Goal: Task Accomplishment & Management: Complete application form

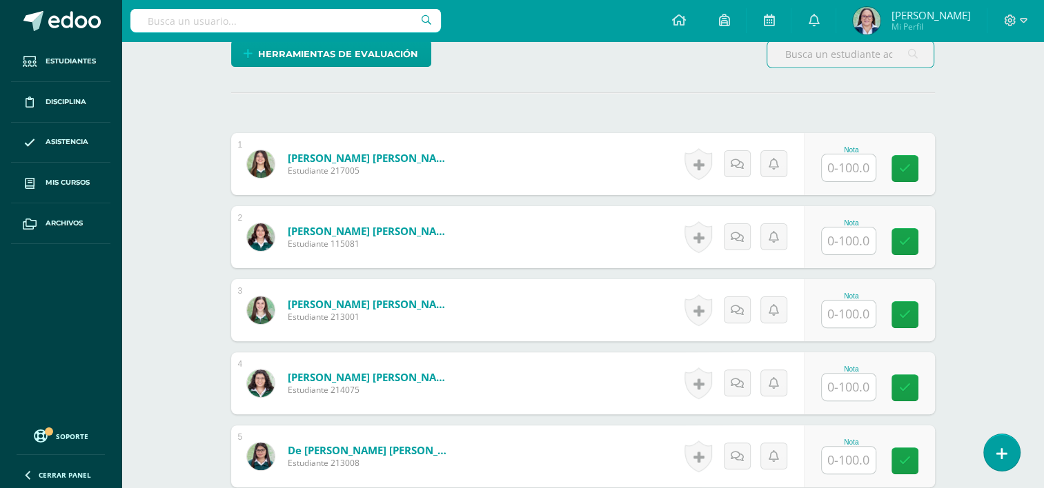
scroll to position [346, 0]
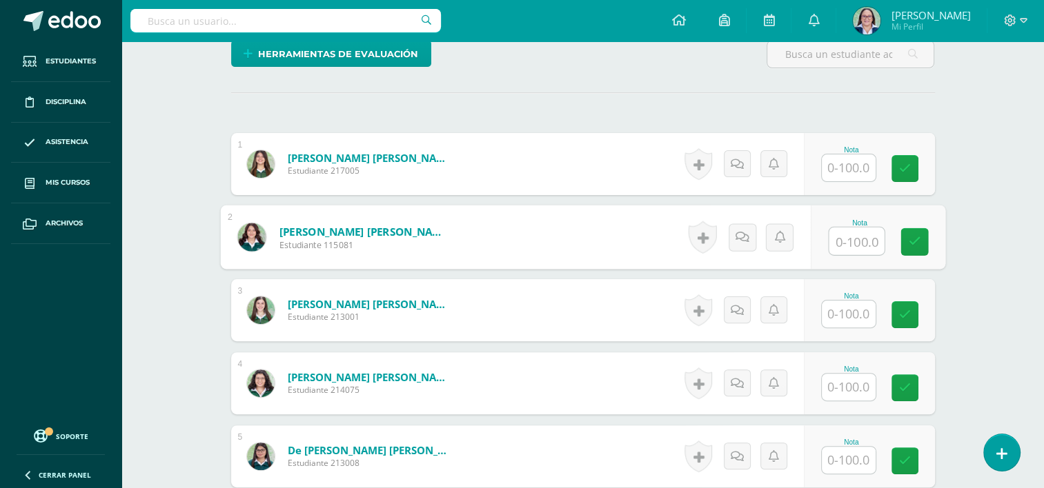
click at [842, 246] on input "text" at bounding box center [855, 242] width 55 height 28
type input "90"
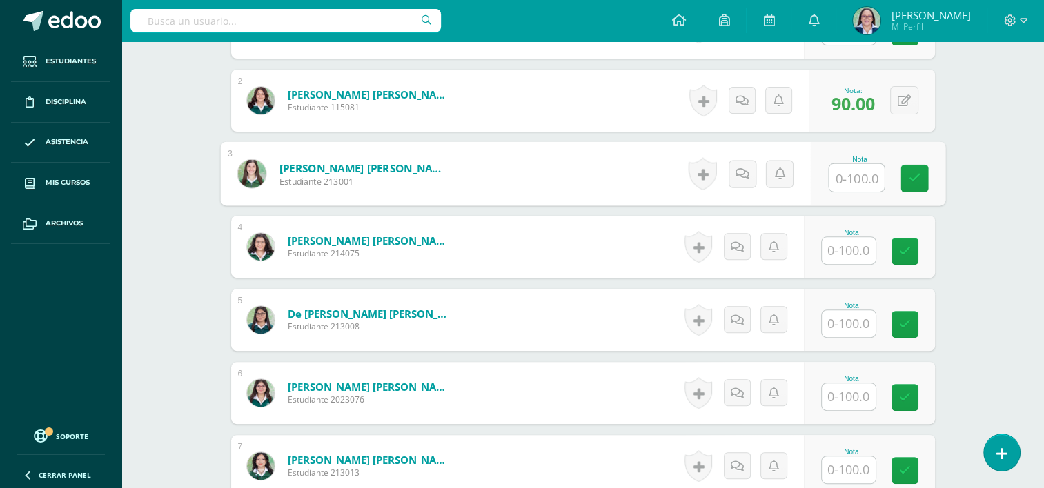
scroll to position [484, 0]
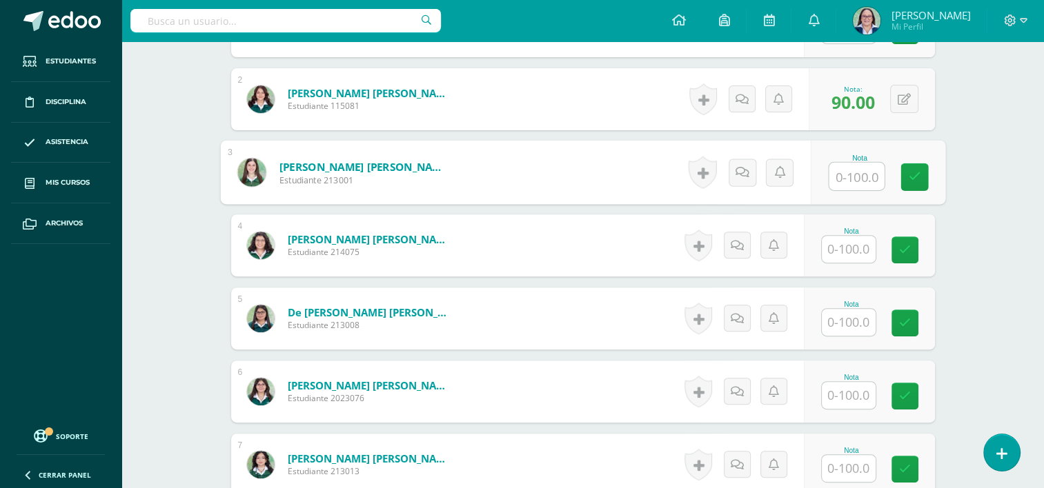
click at [833, 386] on input "text" at bounding box center [849, 395] width 54 height 27
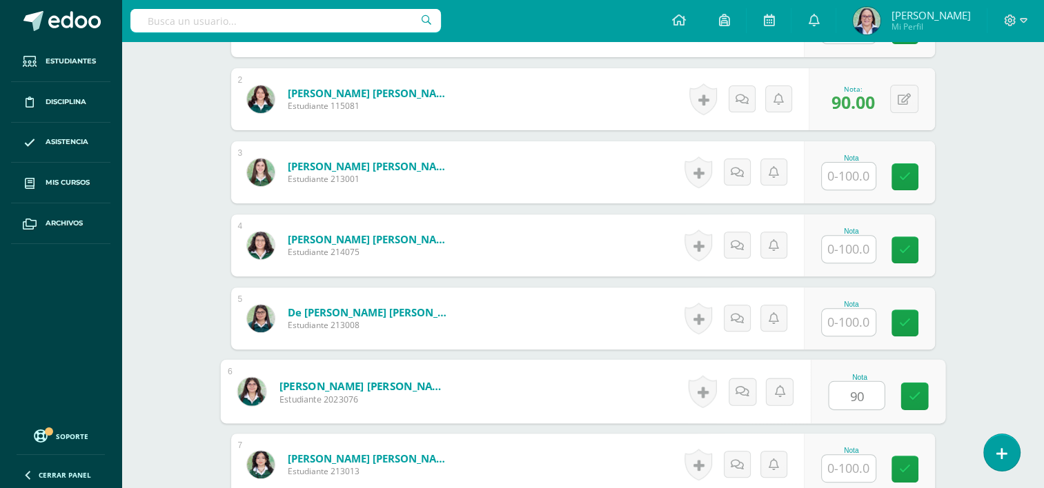
type input "90"
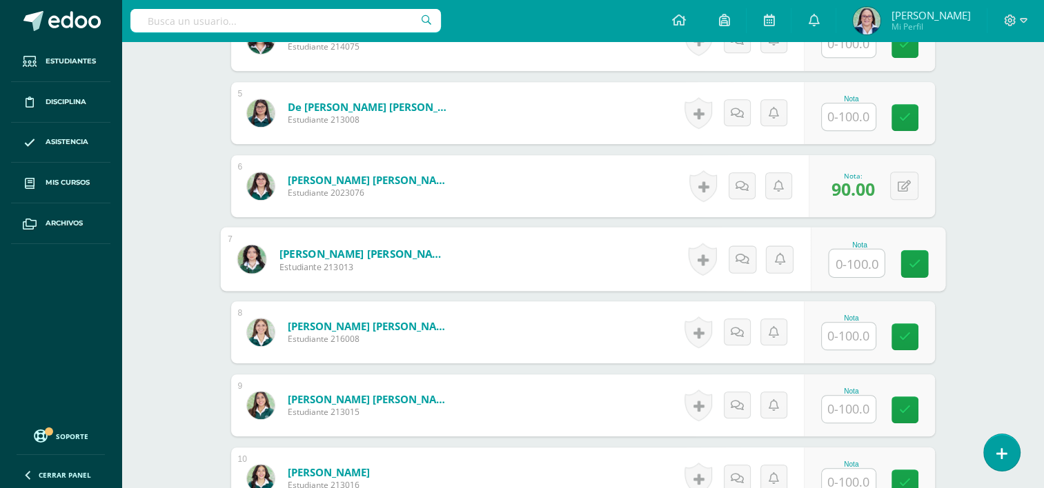
scroll to position [691, 0]
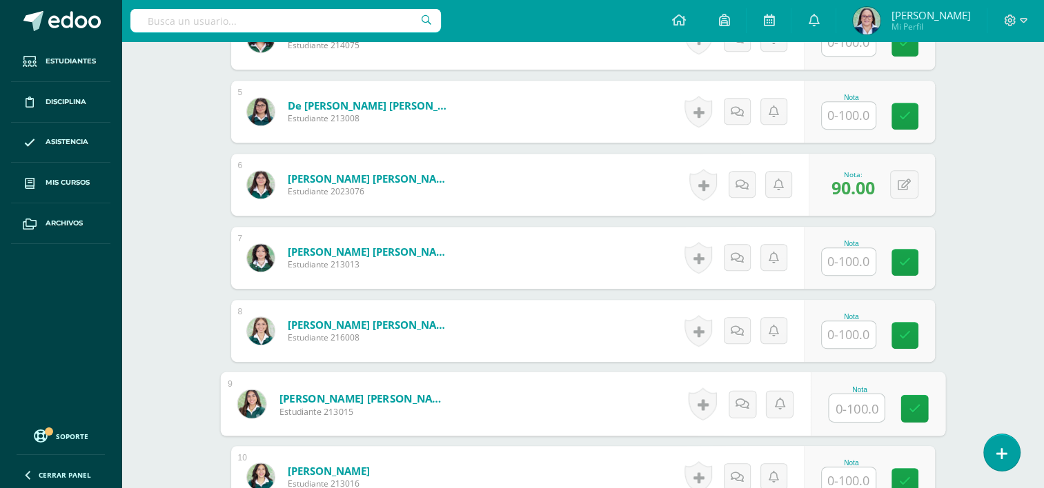
click at [844, 403] on input "text" at bounding box center [855, 409] width 55 height 28
type input "100"
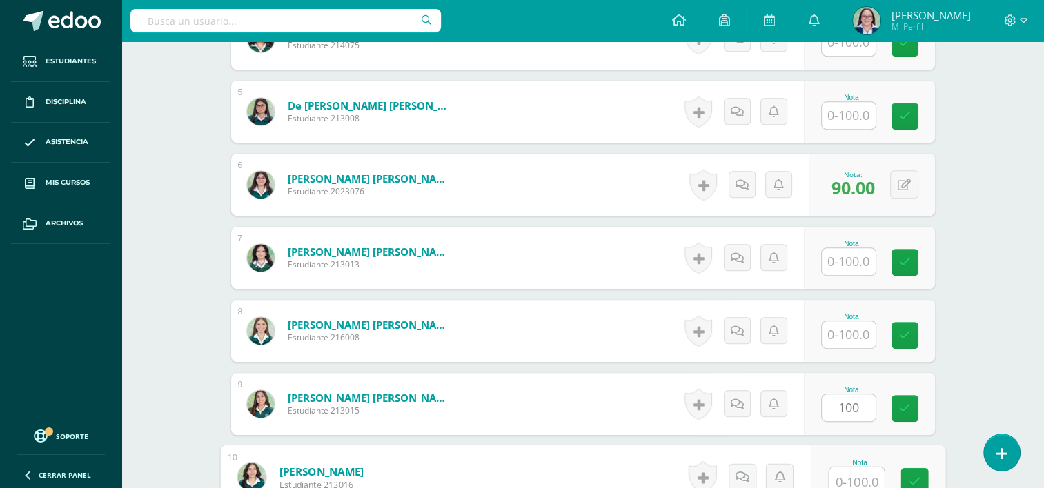
scroll to position [696, 0]
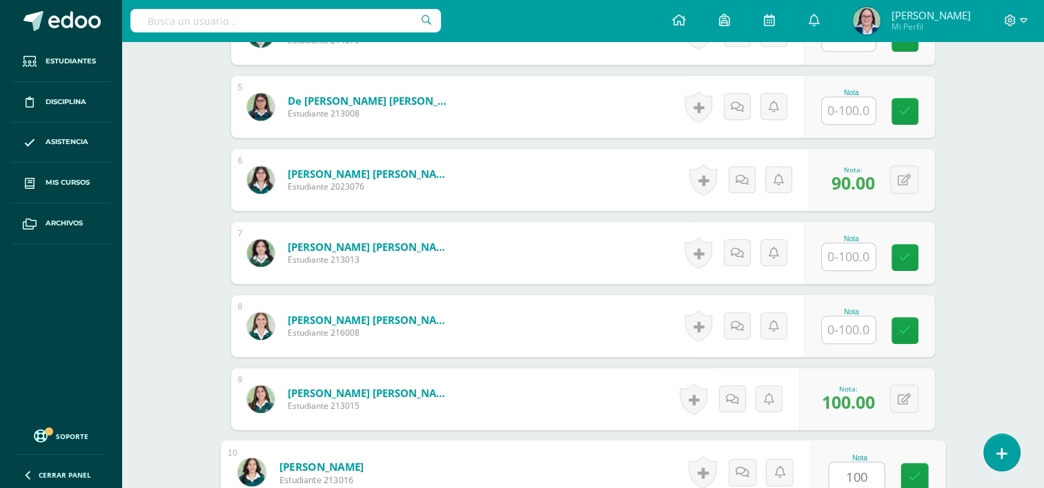
type input "100"
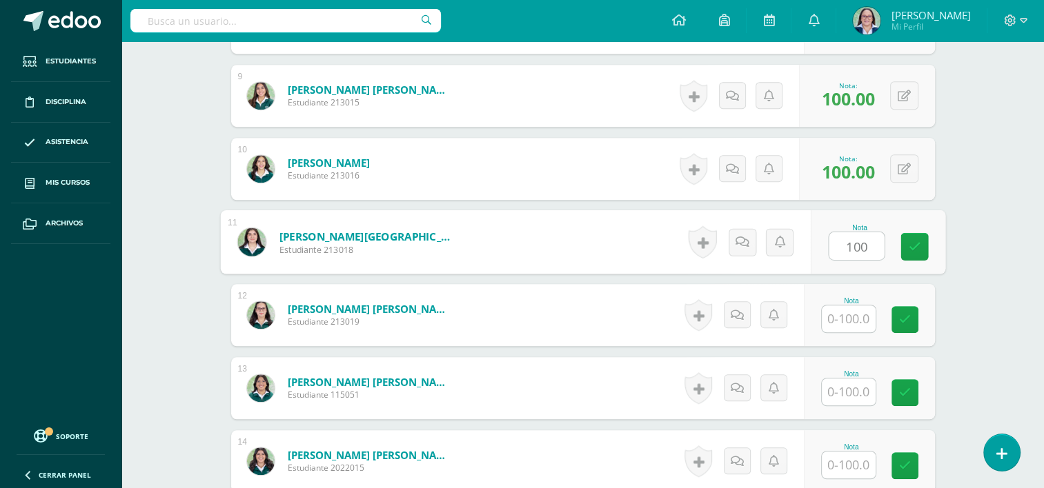
type input "100"
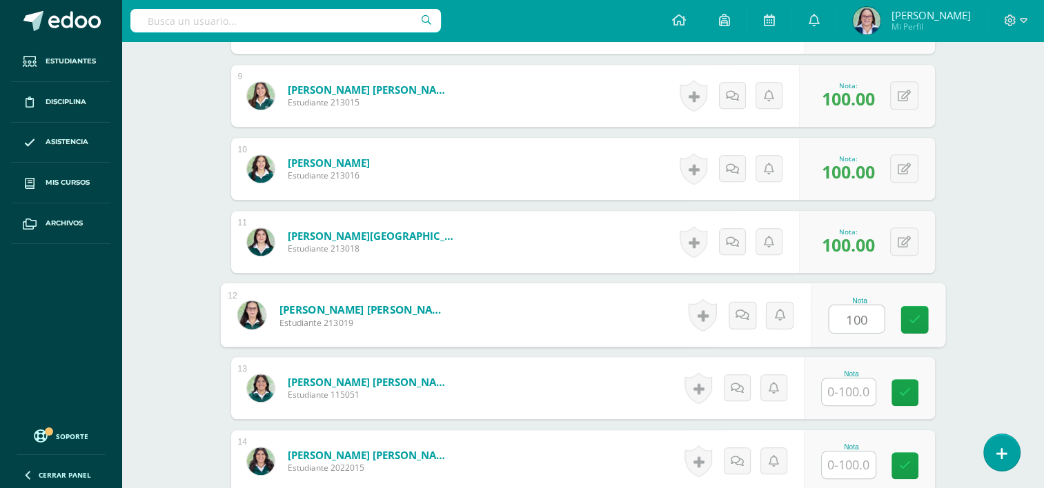
type input "100"
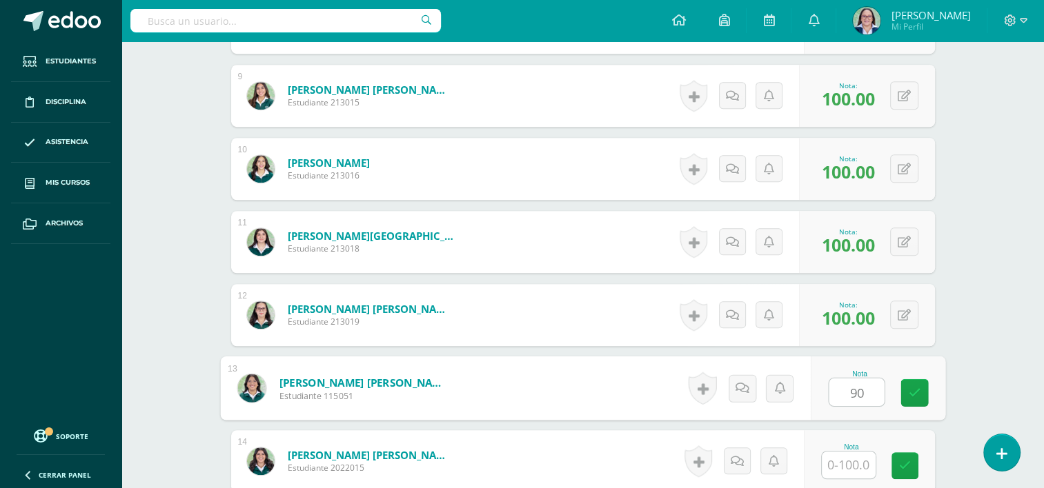
type input "90"
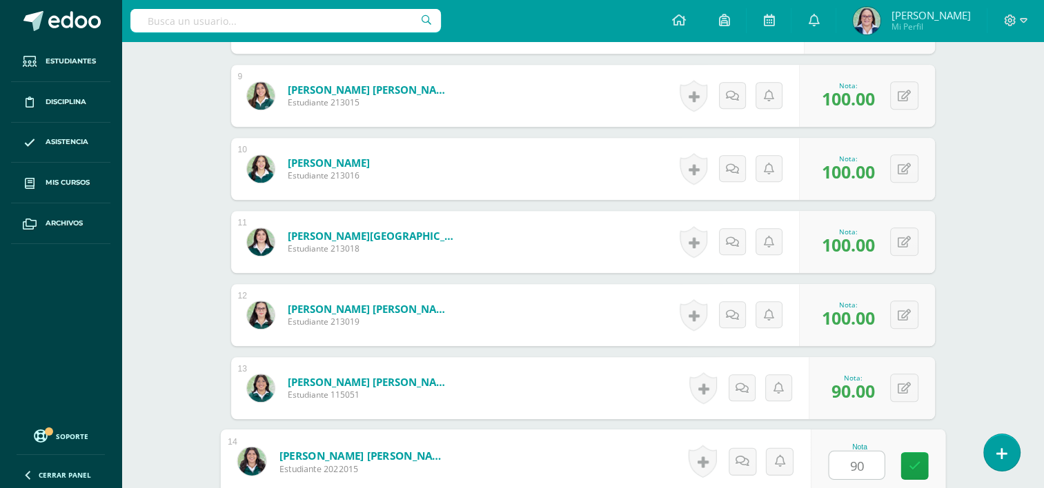
type input "9"
type input "100"
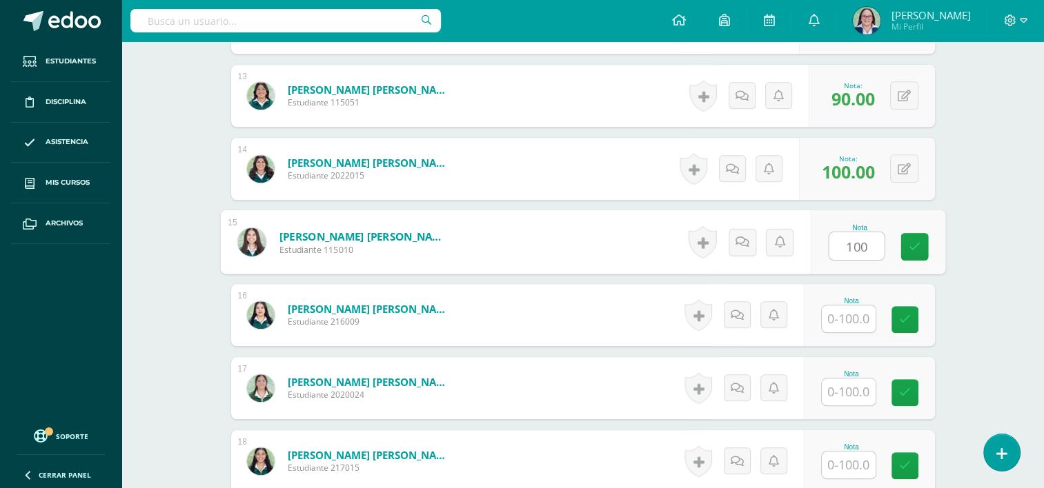
type input "100"
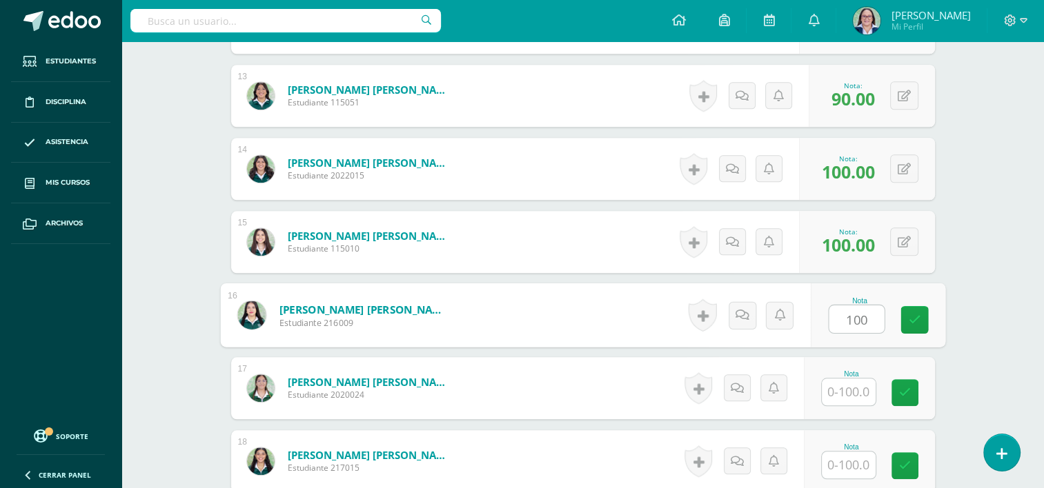
type input "100"
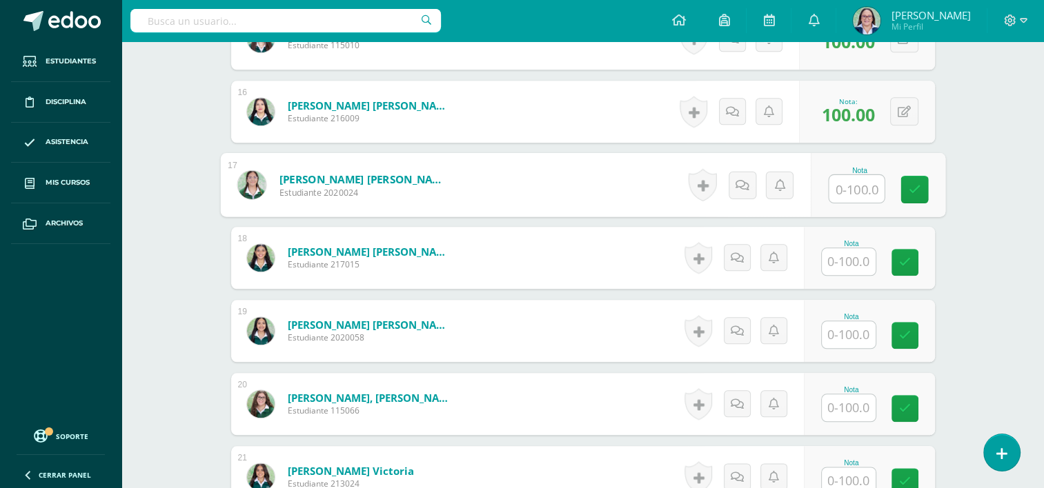
scroll to position [1499, 0]
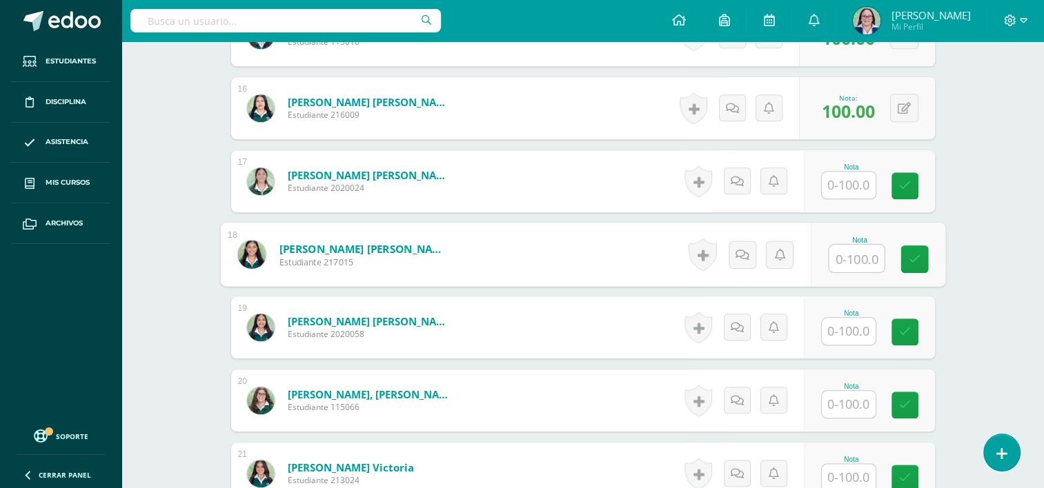
click at [841, 260] on input "text" at bounding box center [855, 259] width 55 height 28
type input "100"
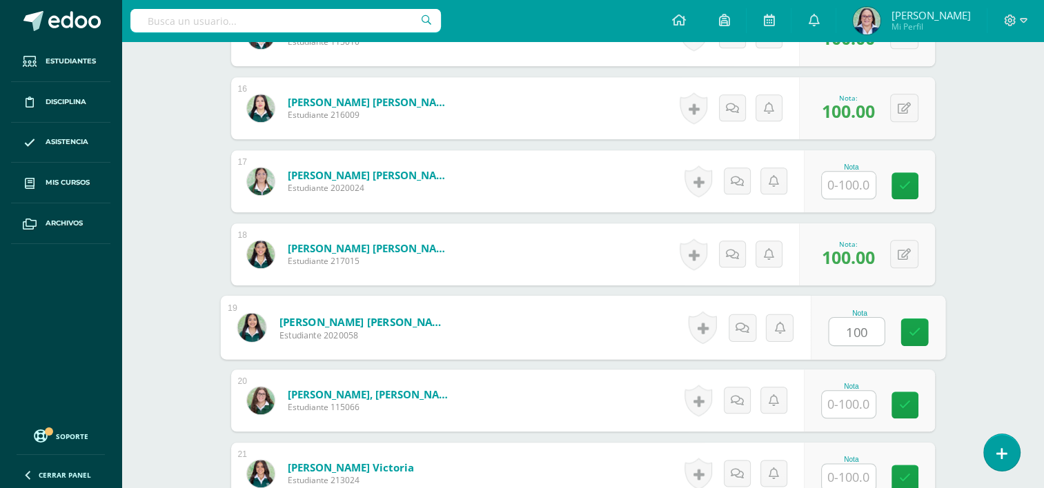
type input "100"
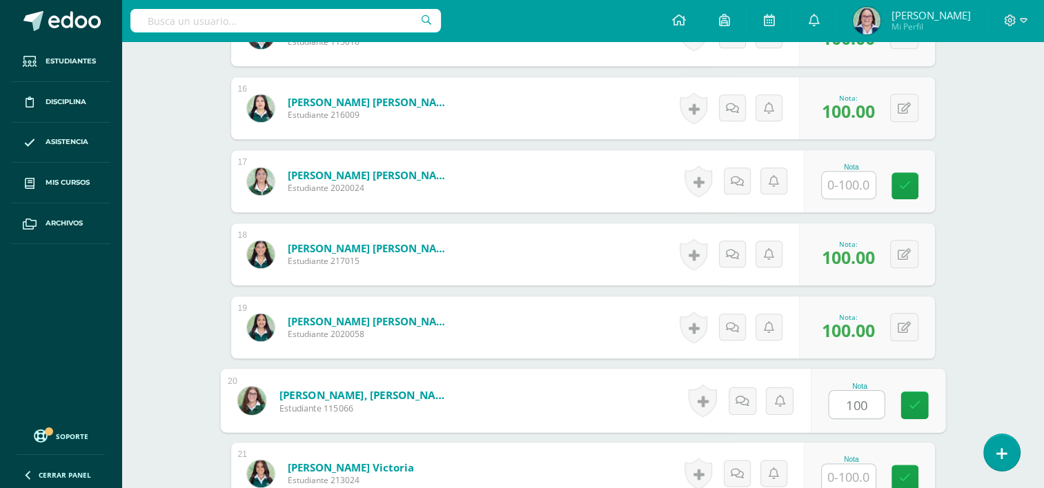
type input "100"
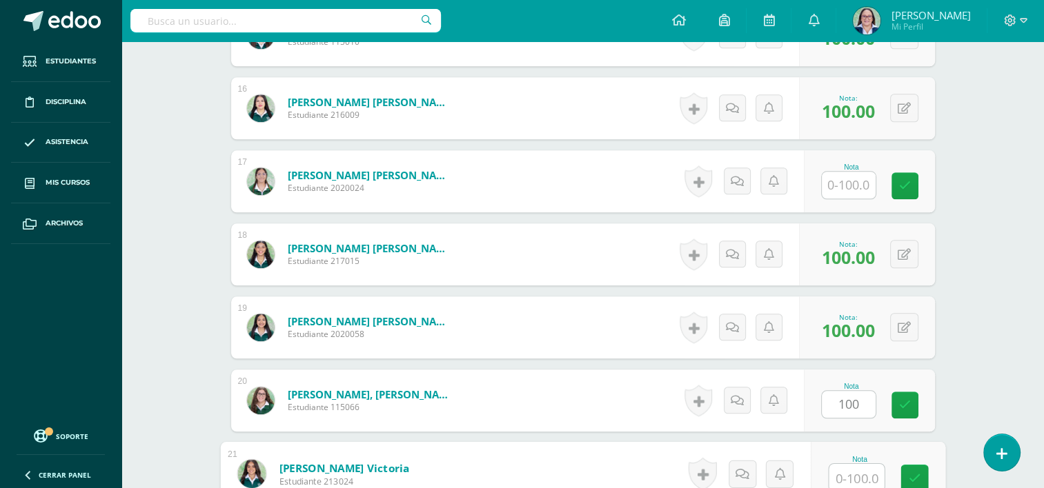
scroll to position [1500, 0]
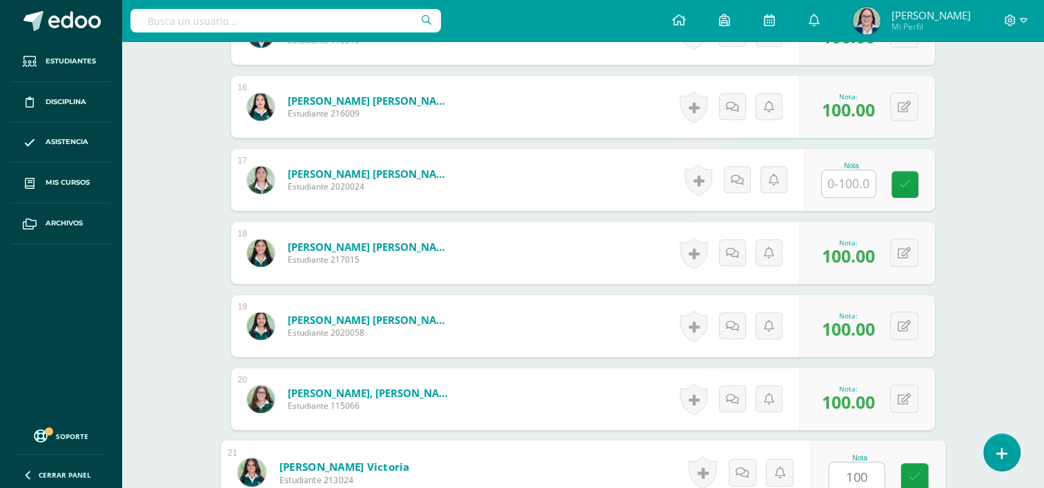
type input "100"
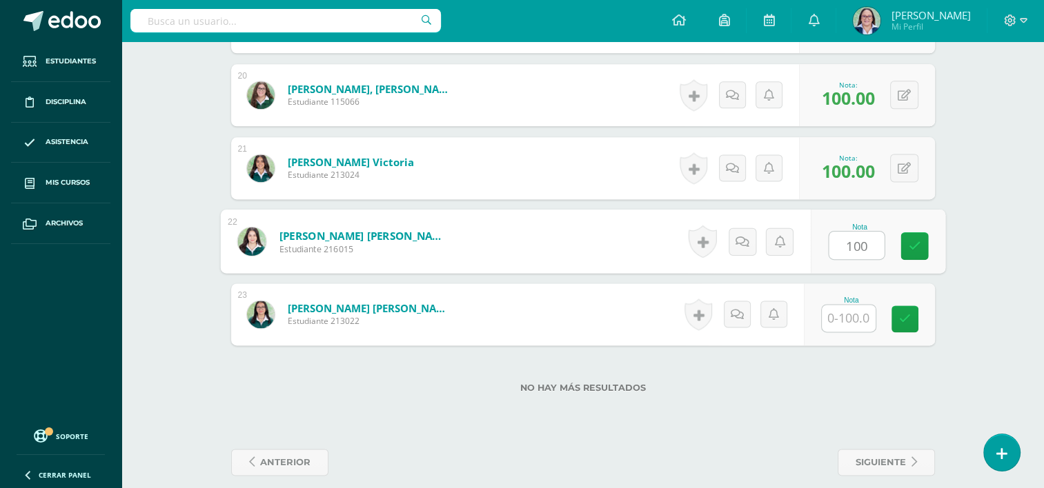
type input "100"
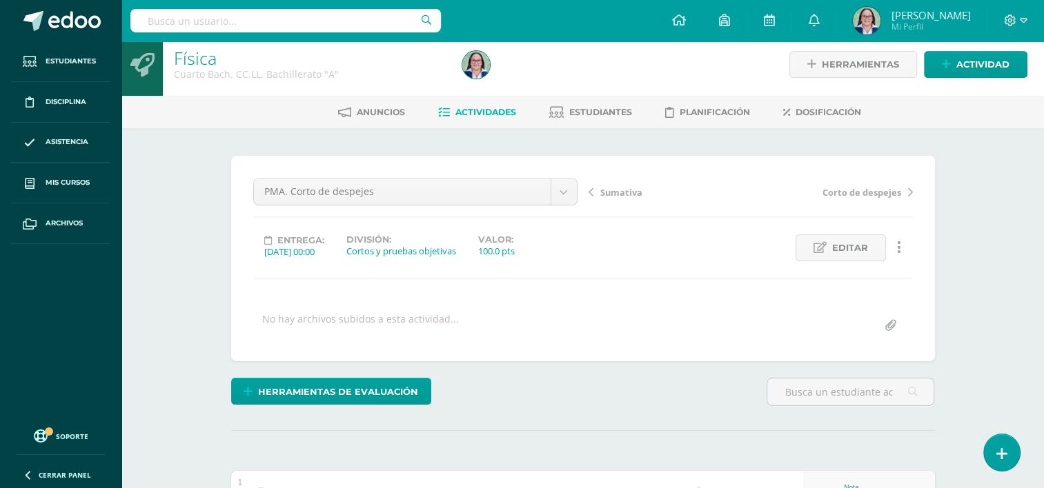
scroll to position [0, 0]
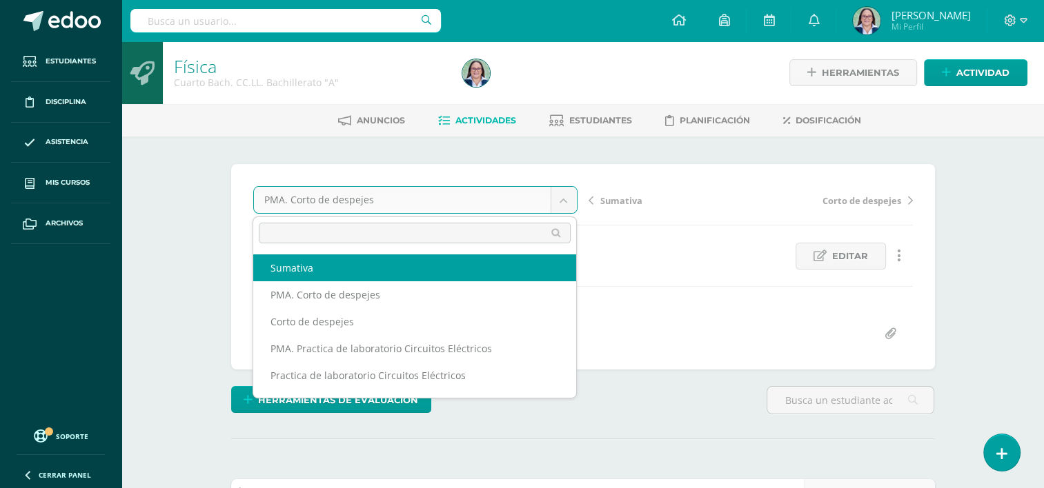
select select "/dashboard/teacher/grade-activity/262078/"
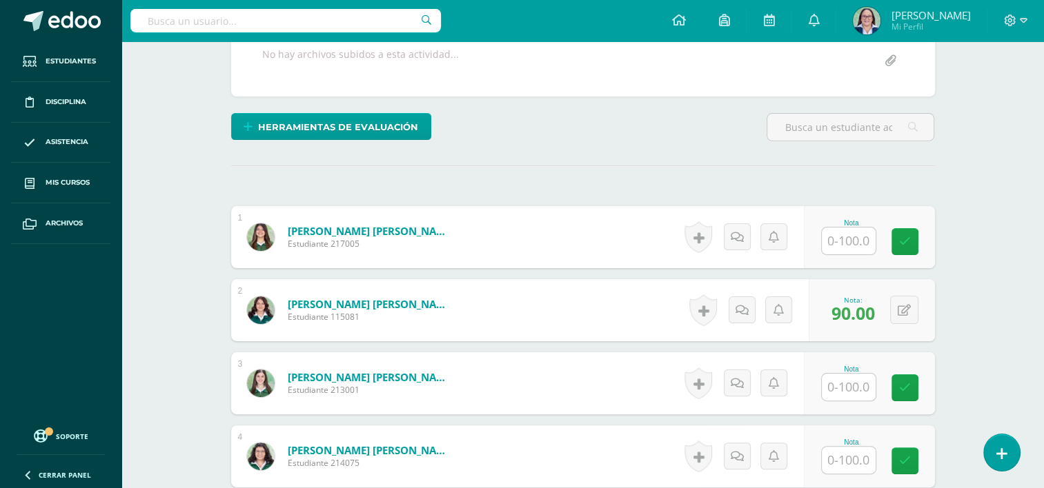
scroll to position [276, 0]
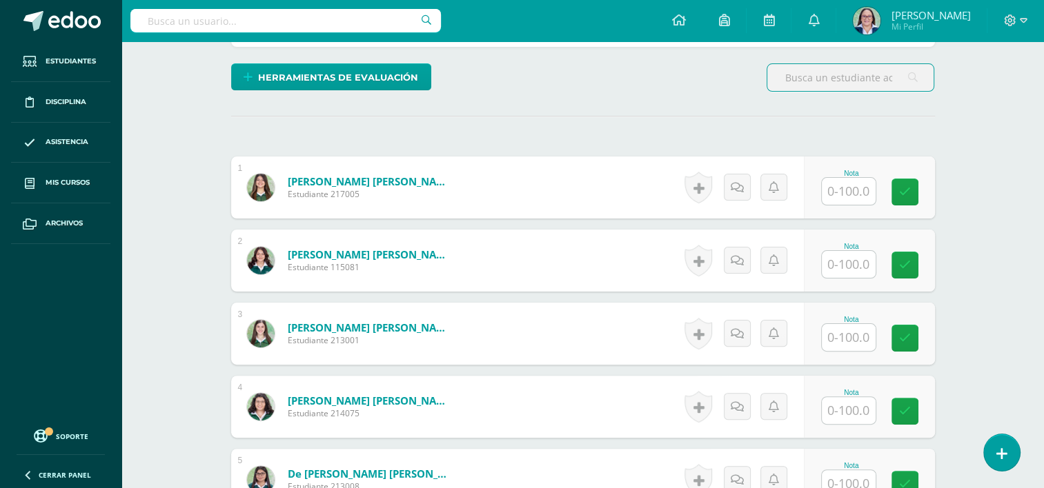
scroll to position [359, 0]
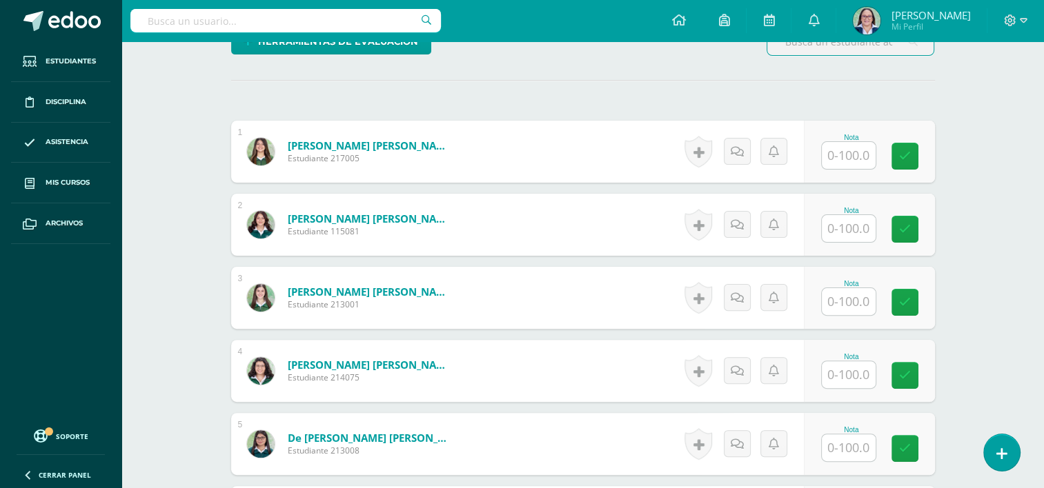
click at [849, 150] on input "text" at bounding box center [849, 155] width 54 height 27
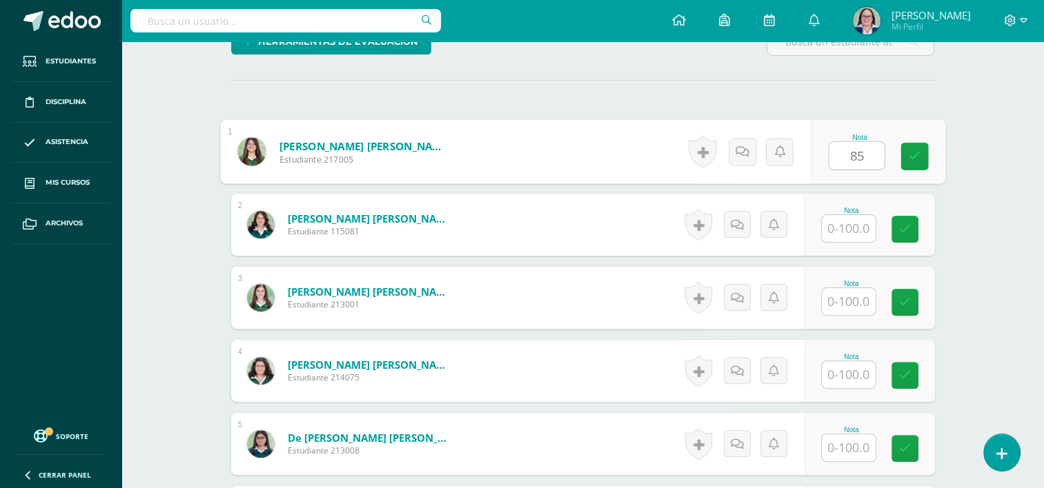
type input "85"
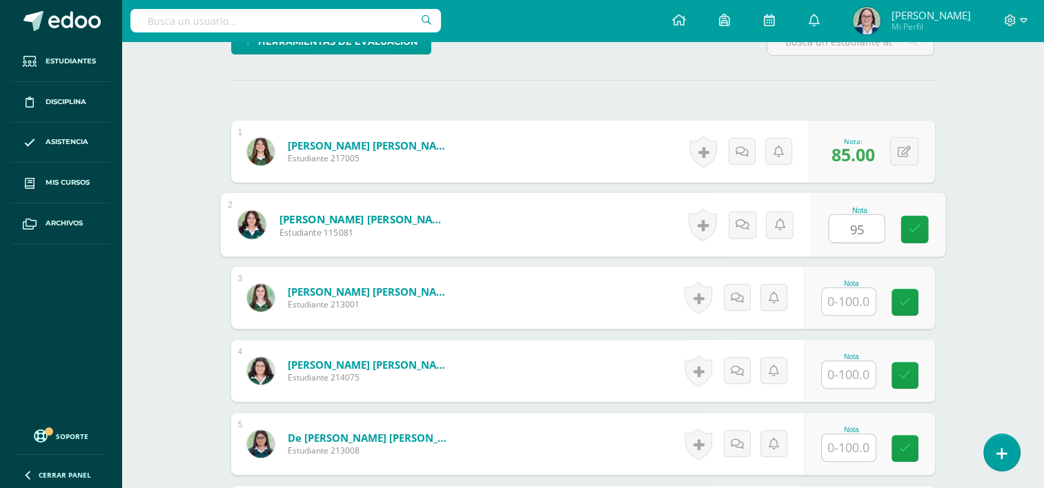
type input "95"
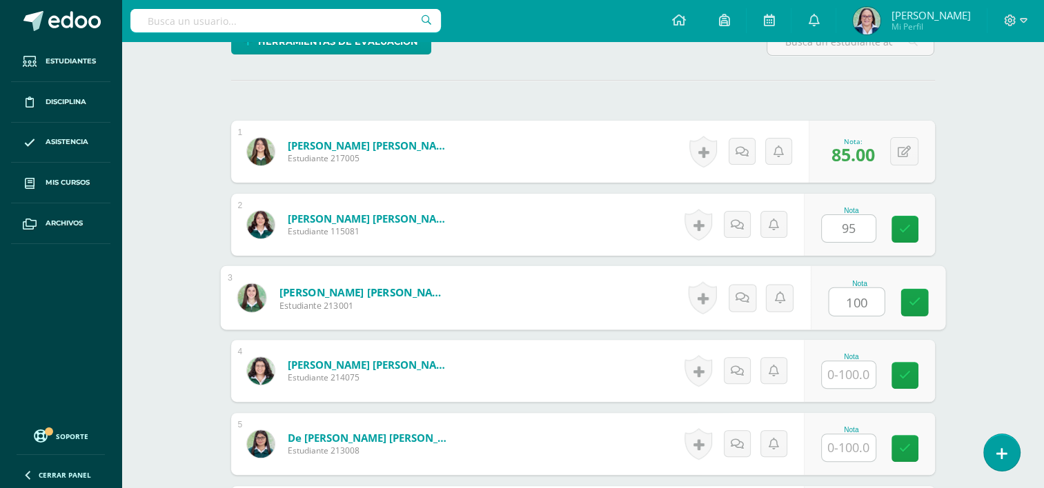
type input "100"
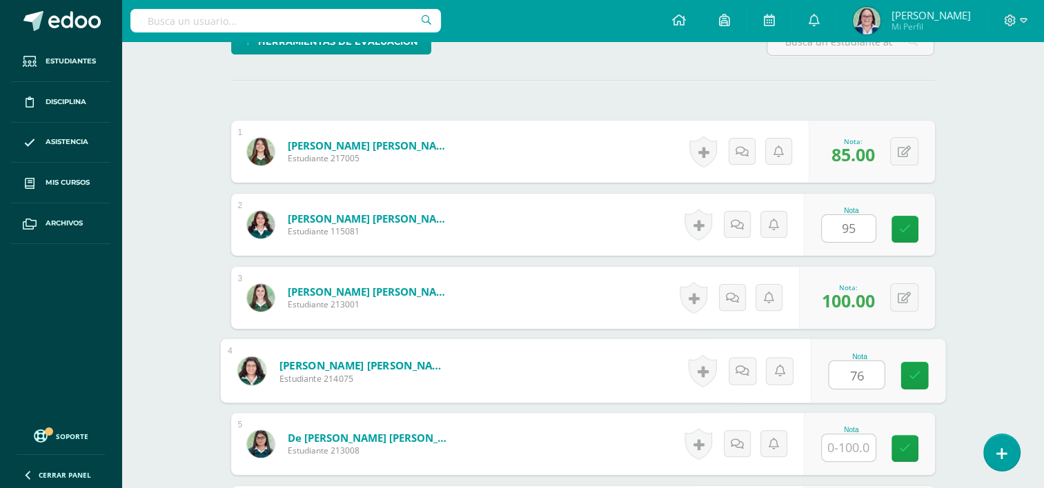
type input "76"
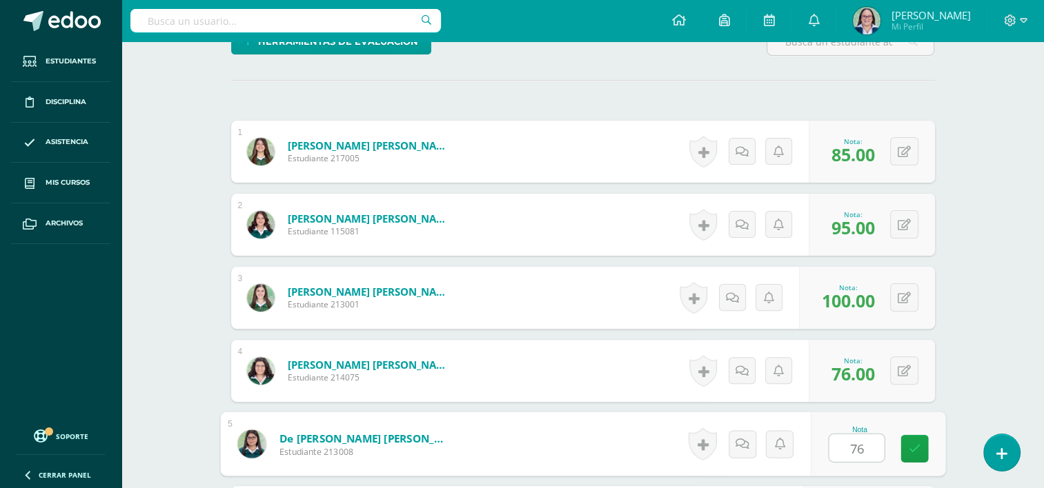
type input "76"
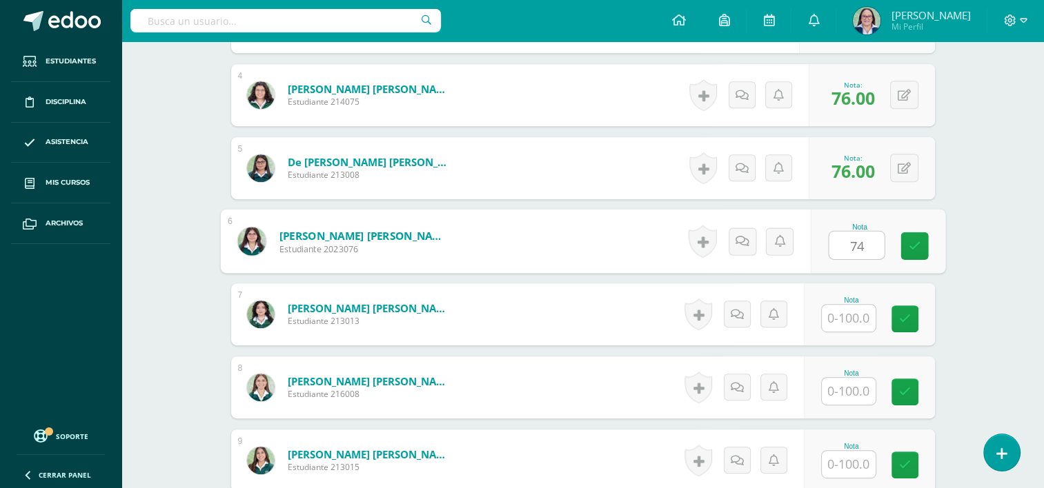
type input "74"
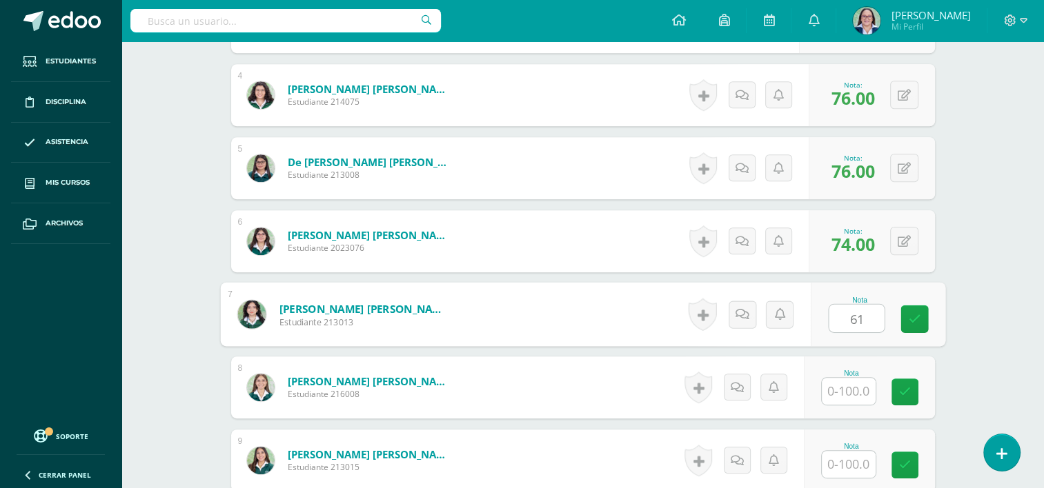
type input "61"
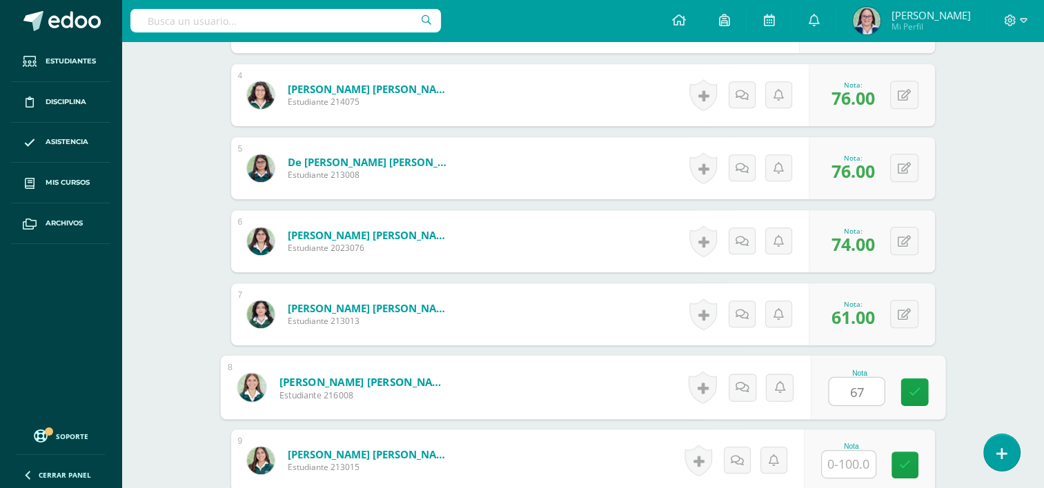
type input "67"
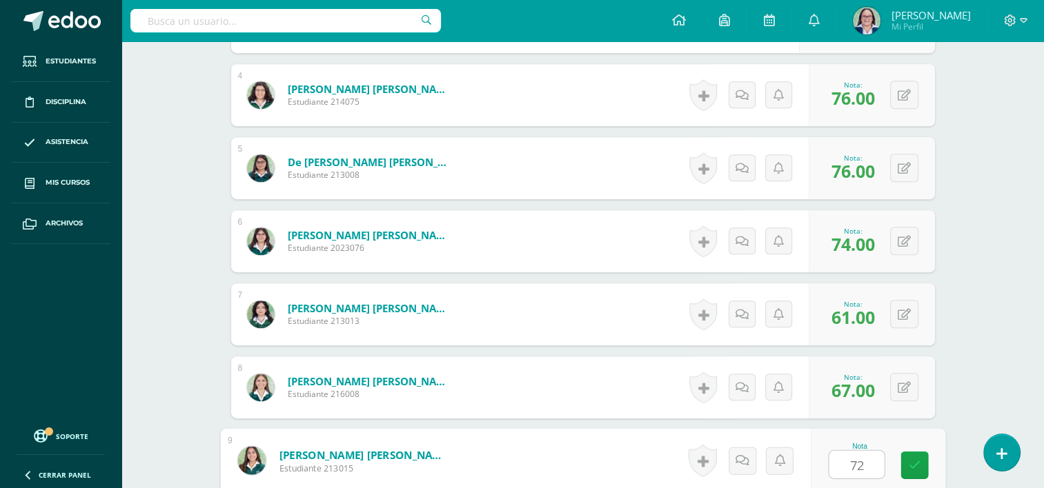
type input "72"
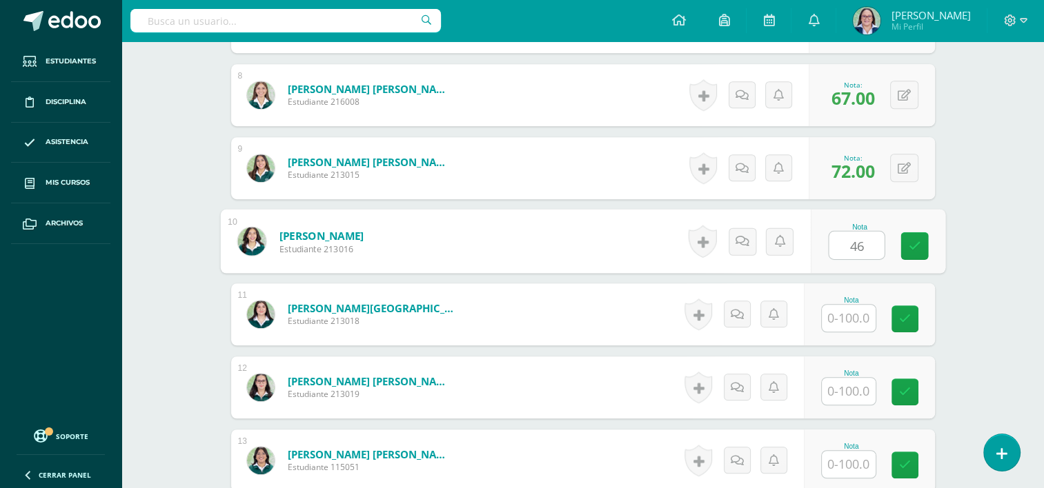
type input "46"
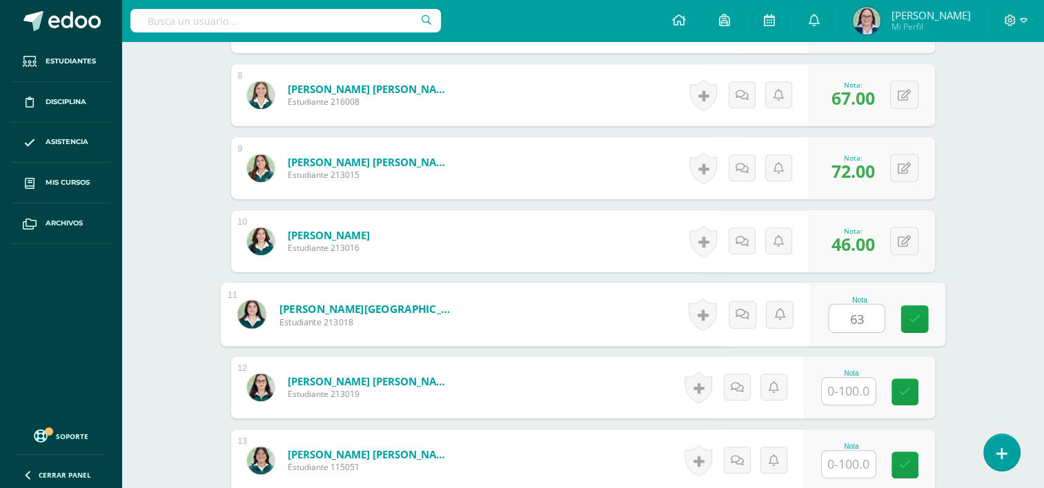
type input "63"
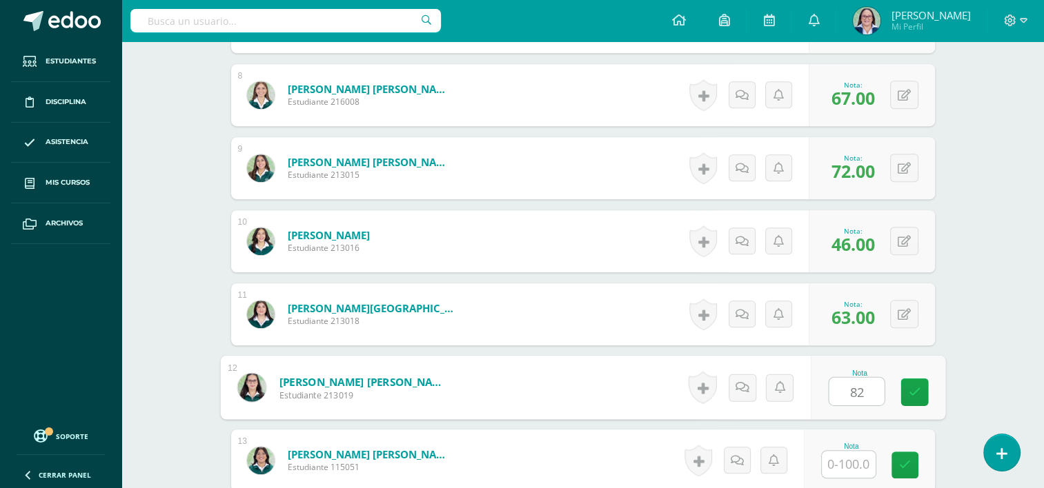
type input "82"
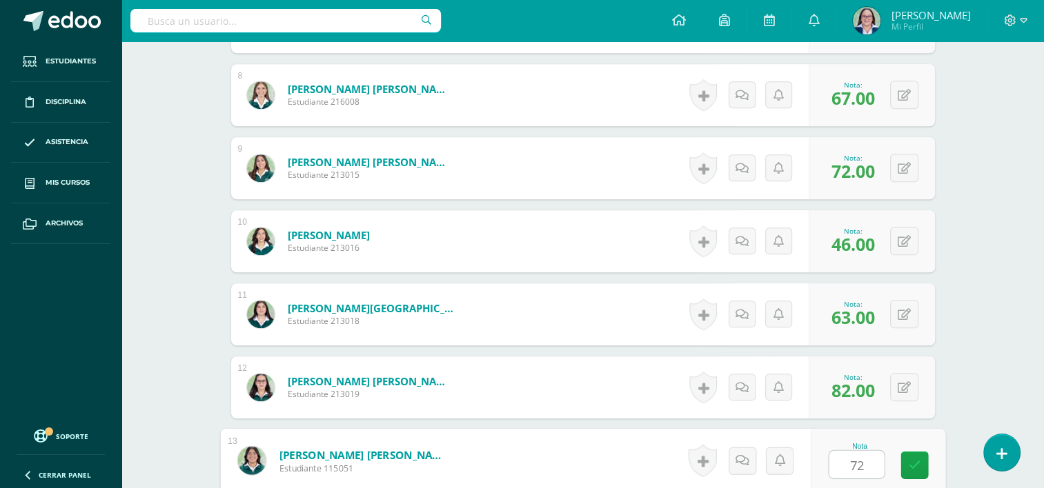
type input "72"
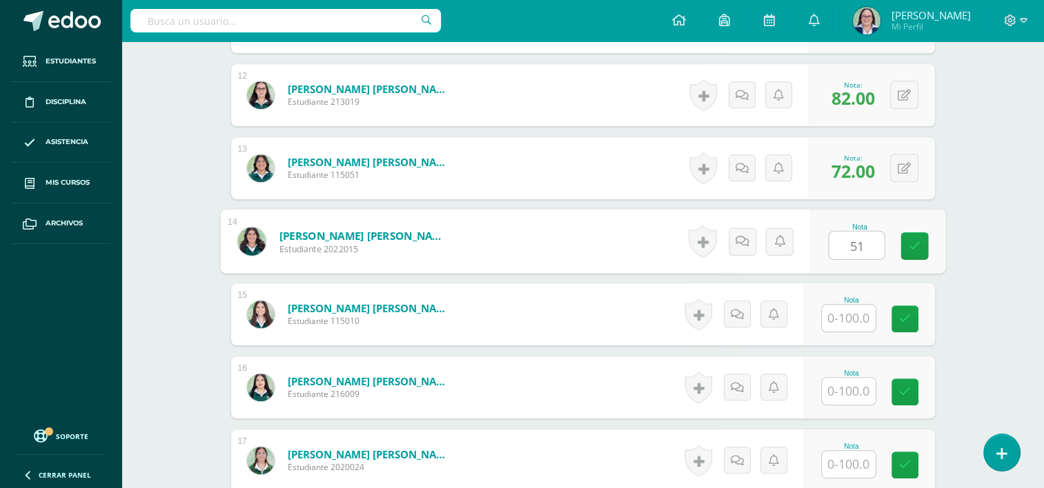
type input "51"
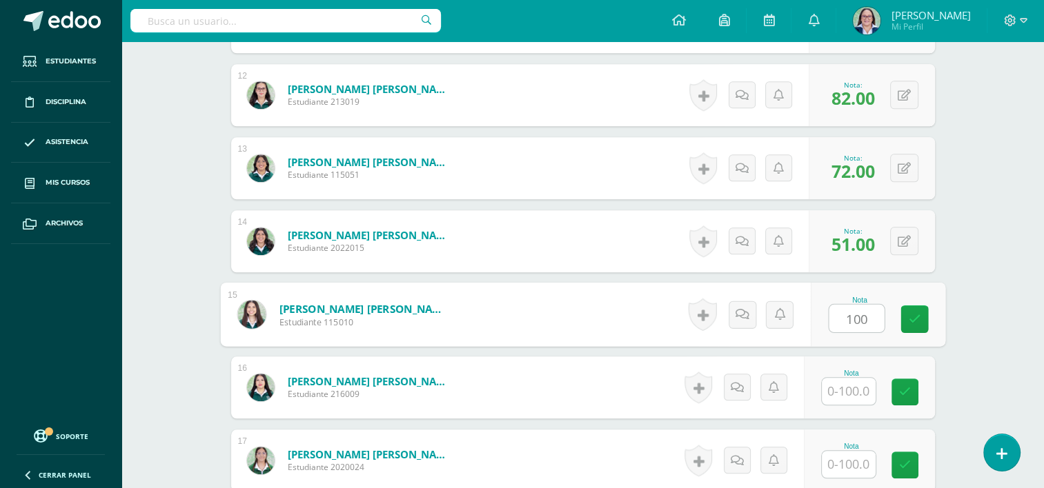
type input "100"
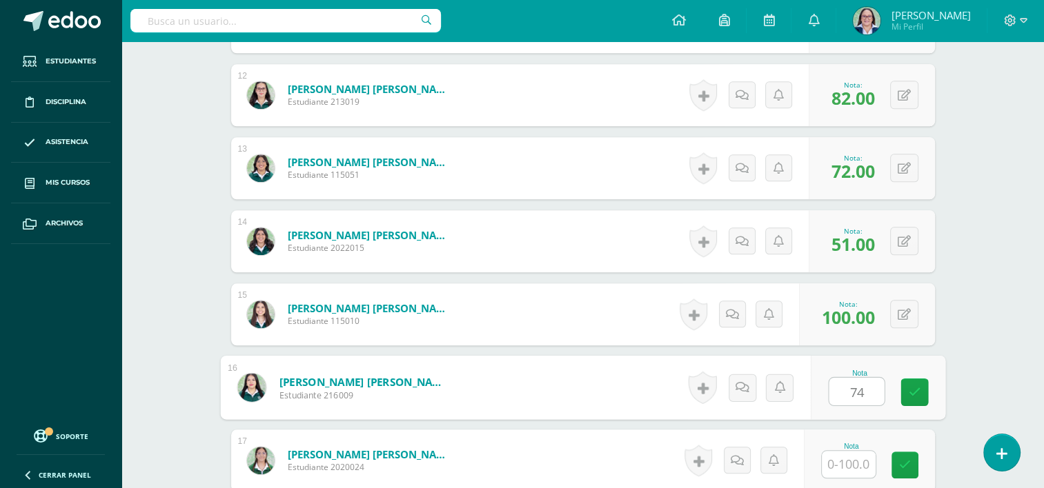
type input "74"
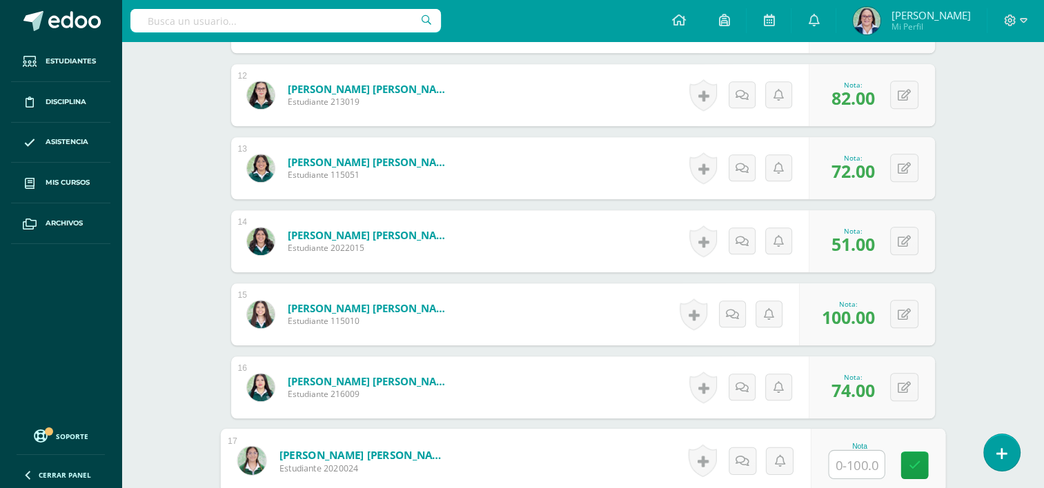
type input "9"
type input "34"
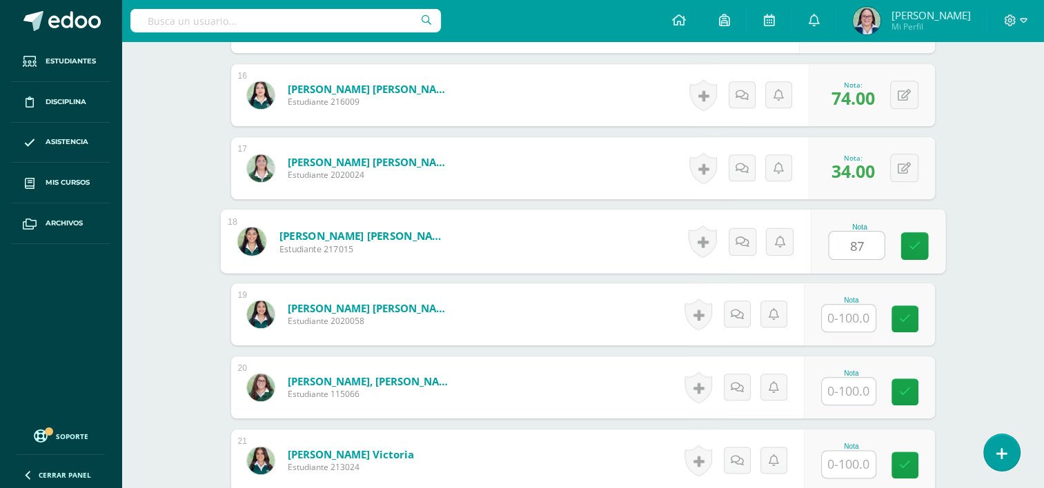
type input "87"
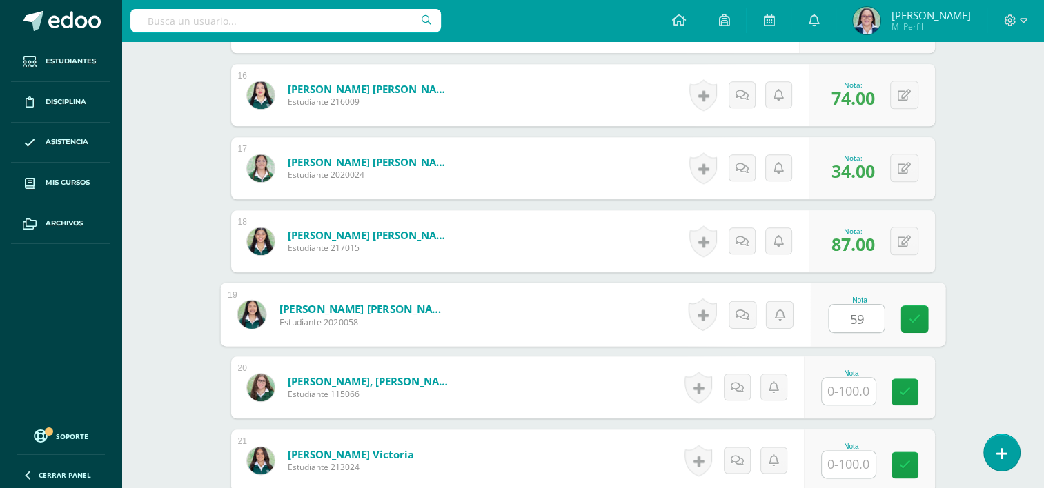
type input "59"
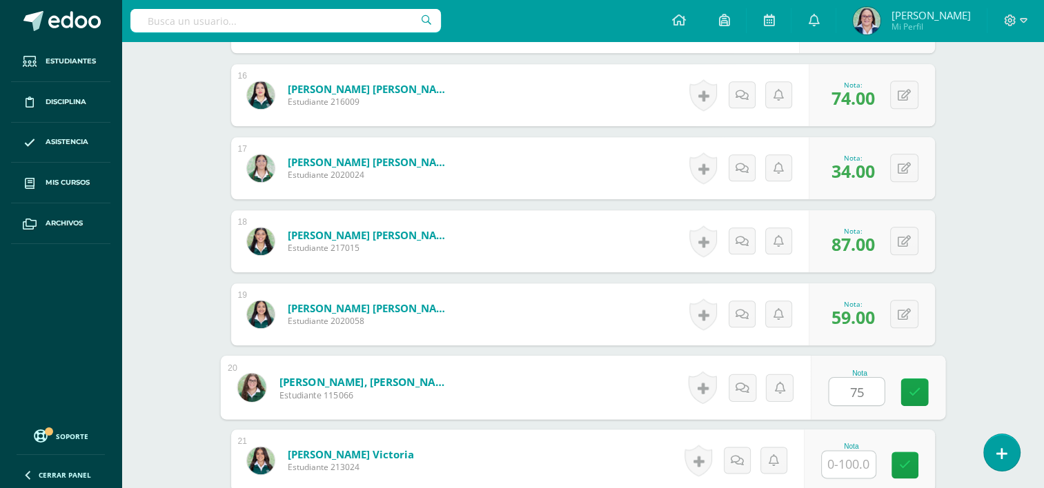
type input "75"
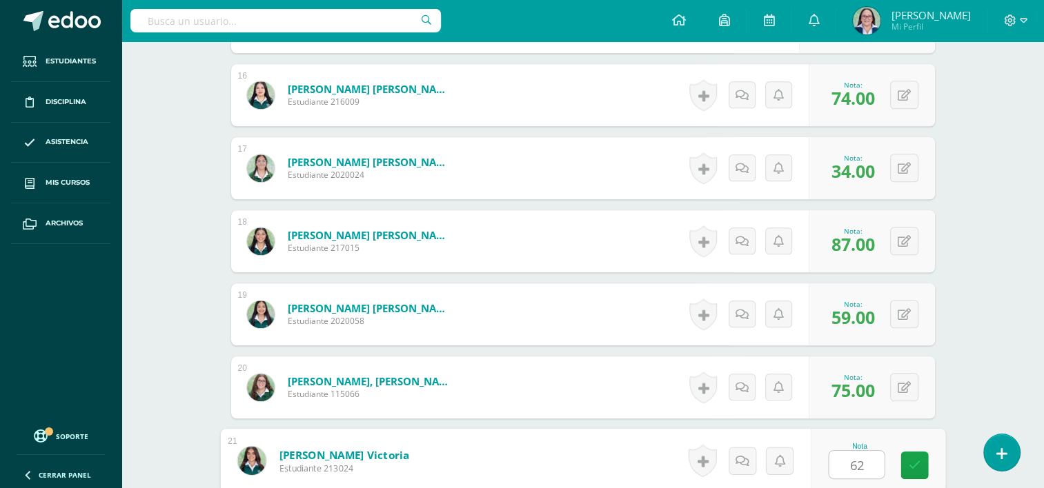
type input "62"
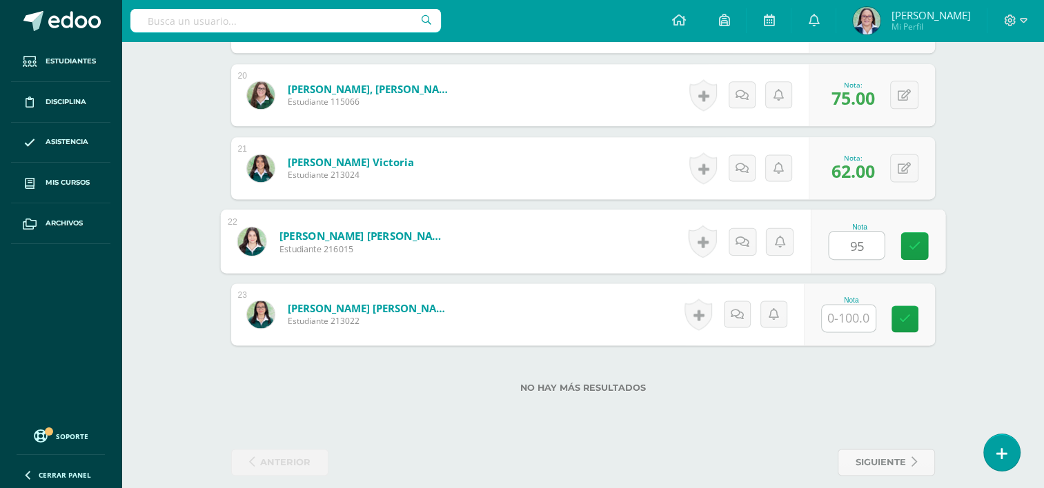
type input "95"
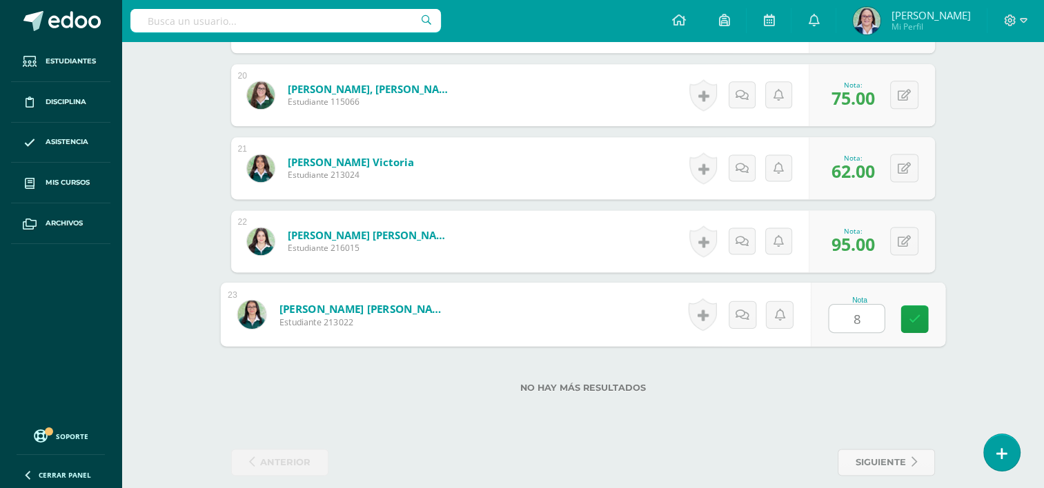
type input "84"
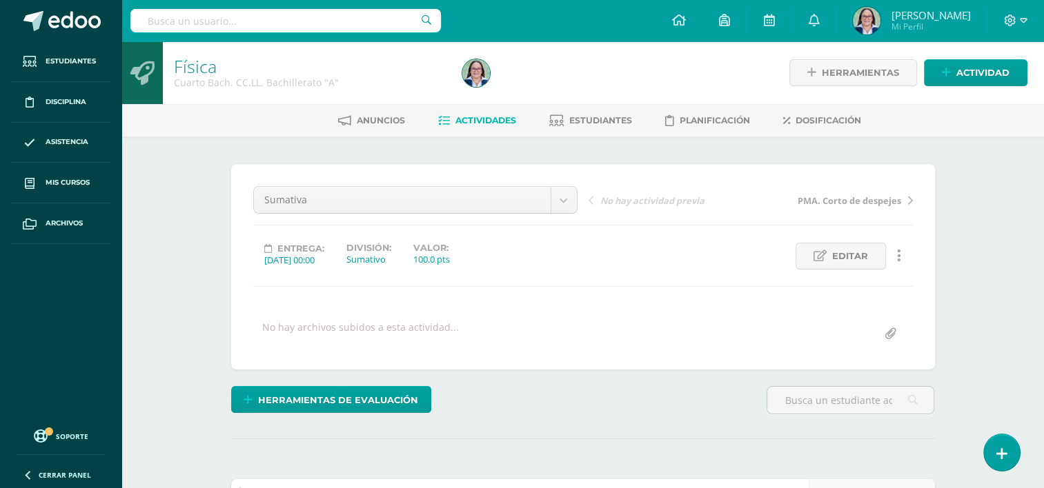
scroll to position [0, 0]
click at [602, 110] on link "Estudiantes" at bounding box center [590, 121] width 83 height 22
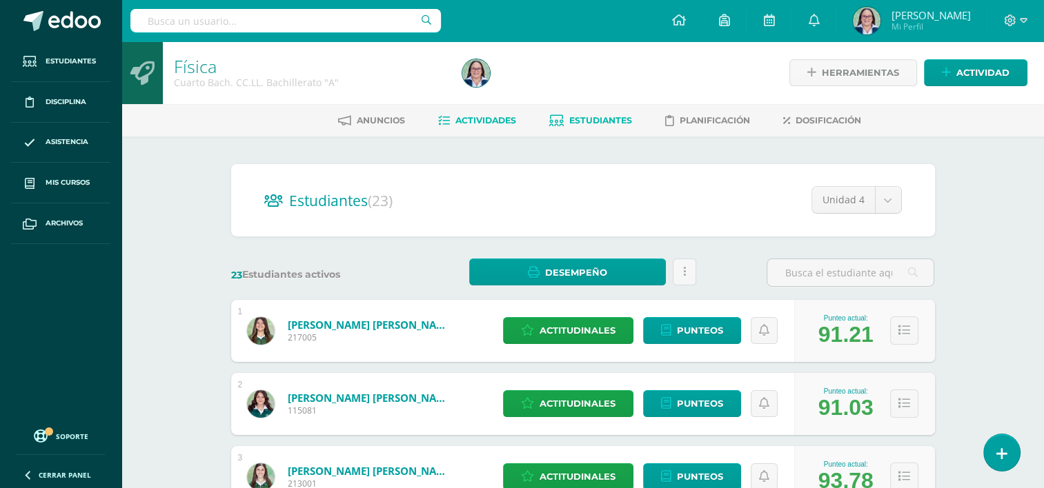
drag, startPoint x: 484, startPoint y: 121, endPoint x: 494, endPoint y: 122, distance: 9.7
click at [484, 121] on span "Actividades" at bounding box center [485, 120] width 61 height 10
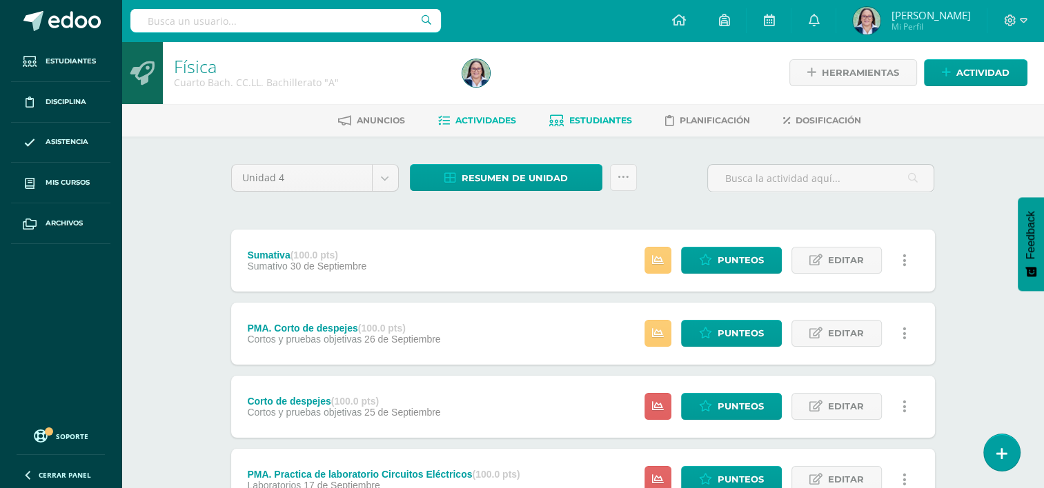
click at [628, 110] on link "Estudiantes" at bounding box center [590, 121] width 83 height 22
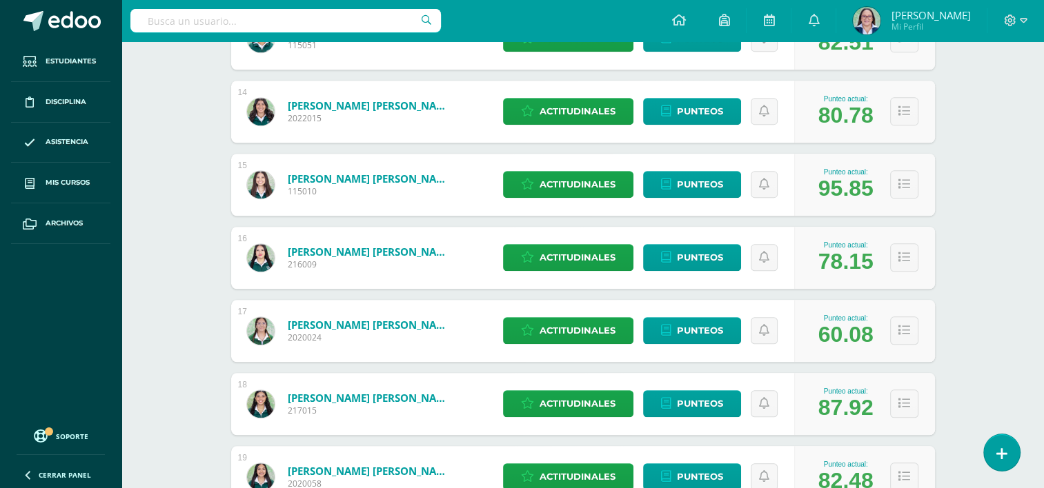
scroll to position [1239, 0]
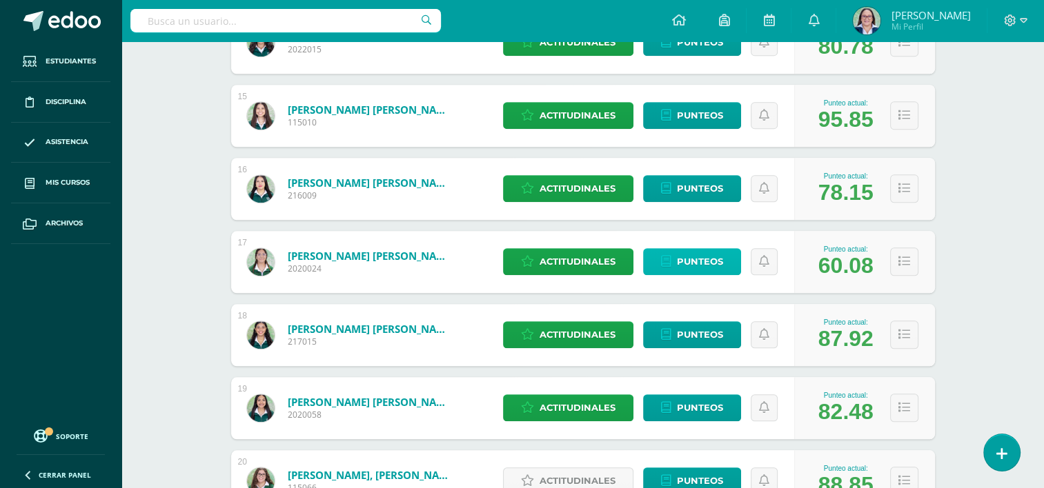
click at [684, 266] on span "Punteos" at bounding box center [700, 262] width 46 height 26
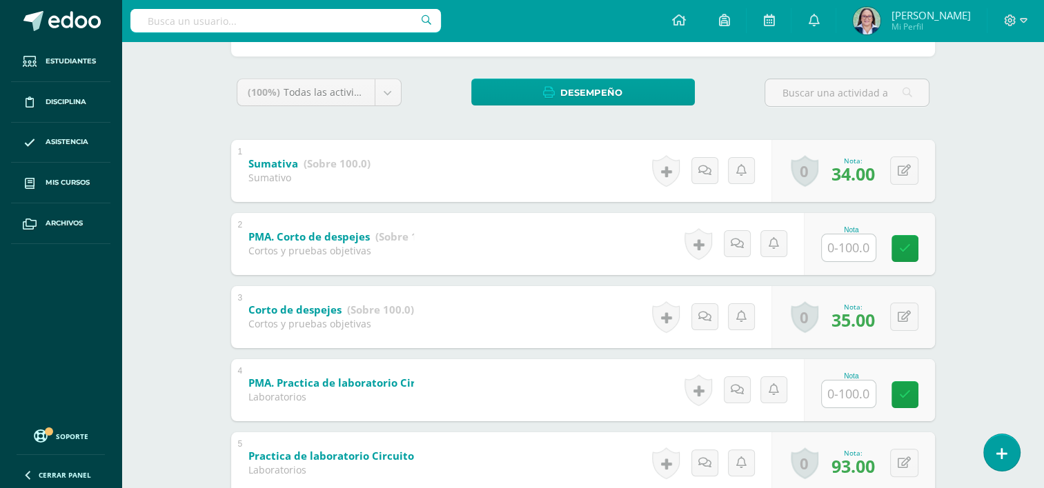
scroll to position [207, 0]
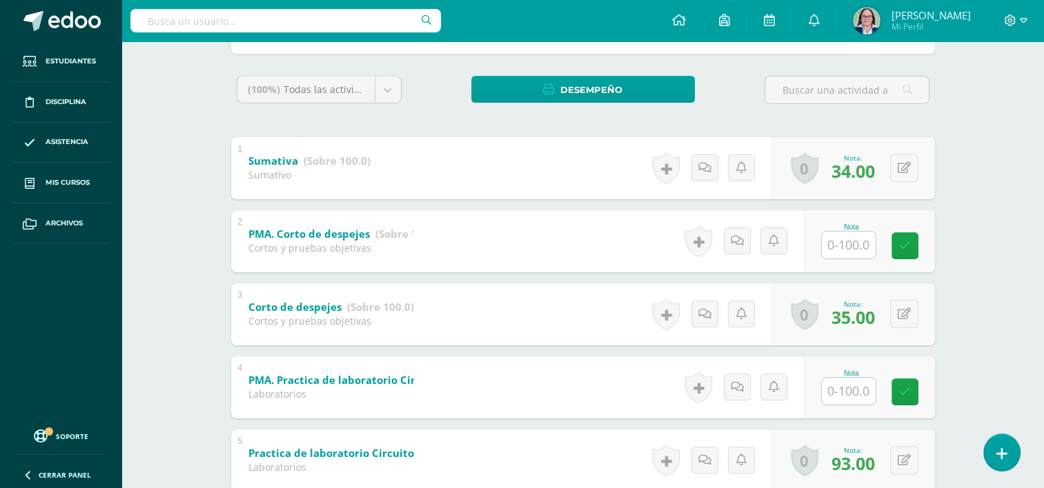
click at [855, 252] on input "text" at bounding box center [849, 245] width 54 height 27
type input "70"
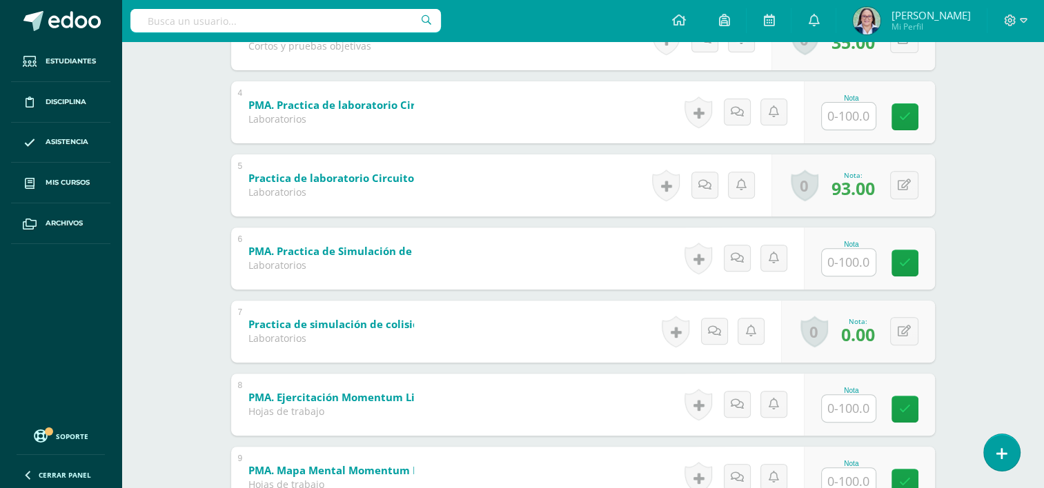
scroll to position [483, 0]
click at [849, 254] on input "text" at bounding box center [855, 262] width 55 height 28
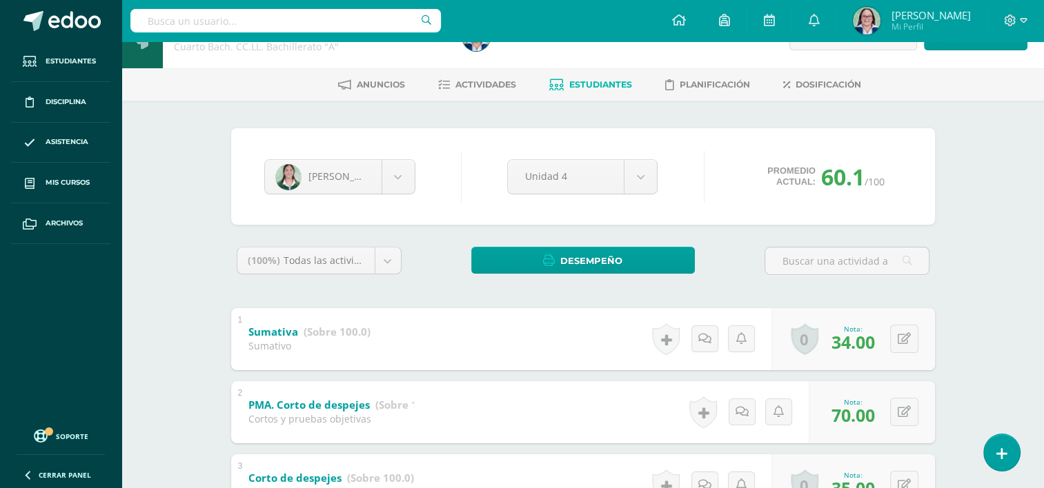
scroll to position [0, 0]
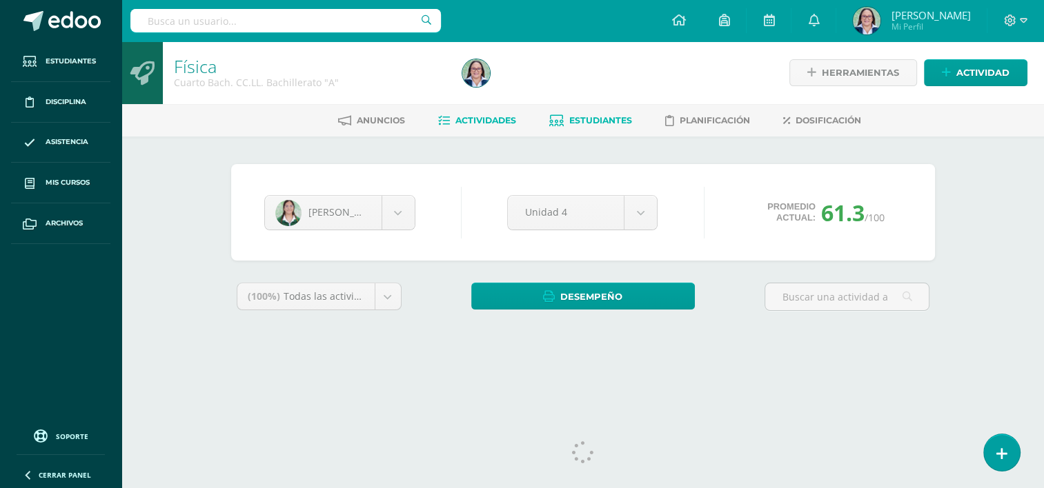
drag, startPoint x: 486, startPoint y: 121, endPoint x: 493, endPoint y: 123, distance: 7.4
click at [486, 121] on span "Actividades" at bounding box center [485, 120] width 61 height 10
